Goal: Use online tool/utility

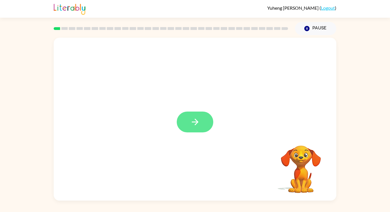
click at [198, 123] on icon "button" at bounding box center [195, 122] width 10 height 10
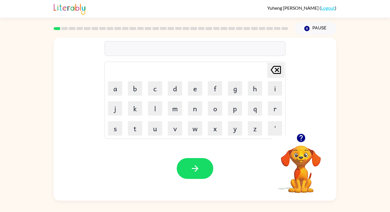
click at [298, 141] on icon "button" at bounding box center [301, 138] width 10 height 10
drag, startPoint x: 175, startPoint y: 103, endPoint x: 169, endPoint y: 108, distance: 7.3
click at [169, 108] on button "m" at bounding box center [175, 108] width 14 height 14
type button "m"
click at [138, 49] on div "un" at bounding box center [195, 49] width 178 height 12
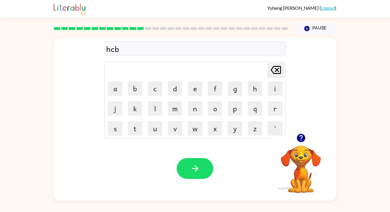
click at [334, 75] on div "hcb Delete Delete last character input a b c d e f g h i j k l m n o p q r s t …" at bounding box center [195, 86] width 283 height 96
click at [302, 137] on icon "button" at bounding box center [301, 138] width 10 height 10
click at [308, 135] on div at bounding box center [300, 138] width 57 height 15
click at [303, 135] on icon "button" at bounding box center [301, 138] width 8 height 8
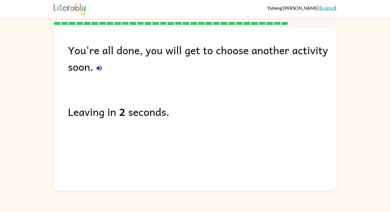
click at [99, 69] on icon "button" at bounding box center [99, 68] width 7 height 7
